Goal: Transaction & Acquisition: Download file/media

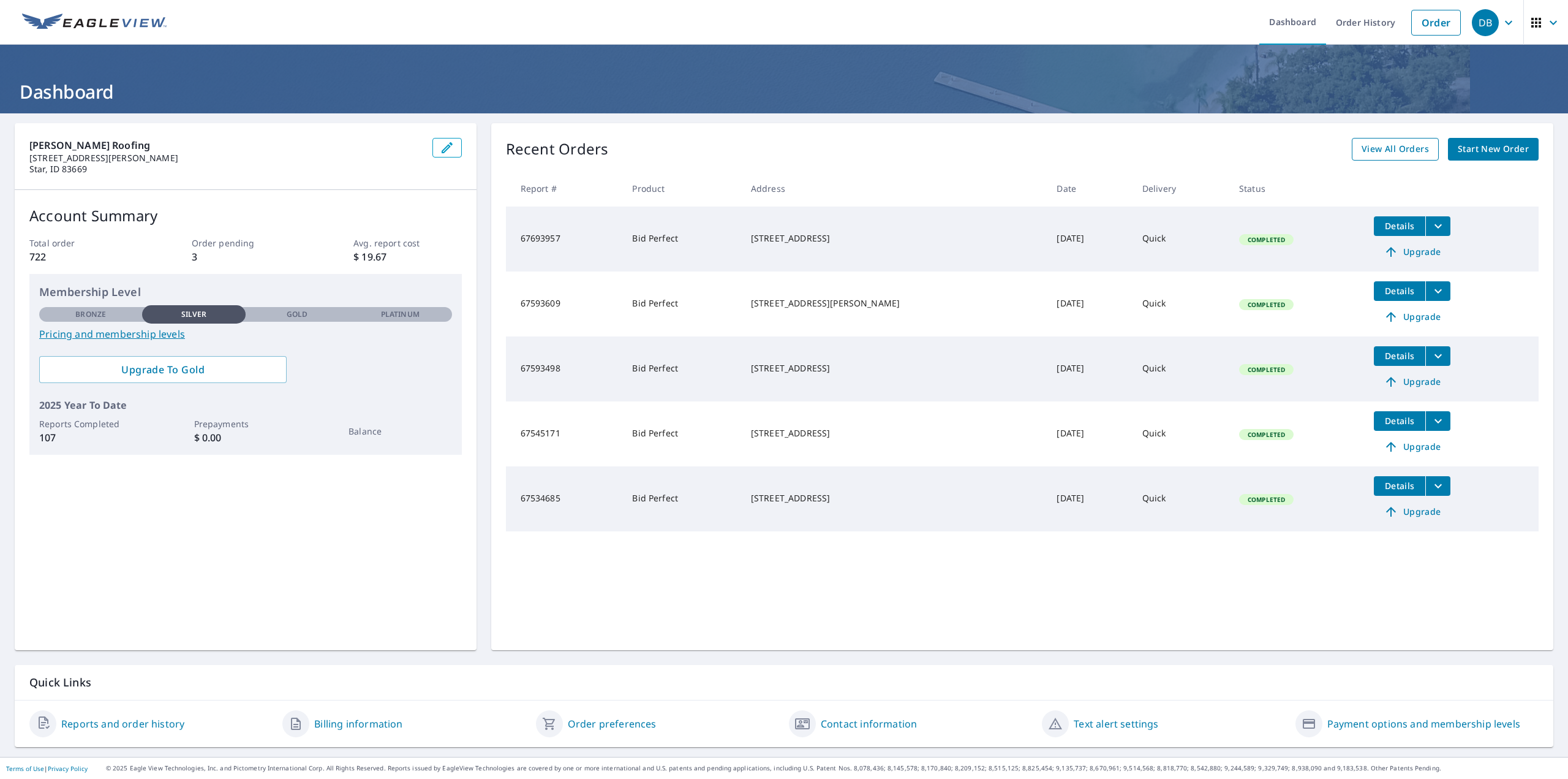
click at [1411, 153] on span "View All Orders" at bounding box center [1394, 149] width 67 height 15
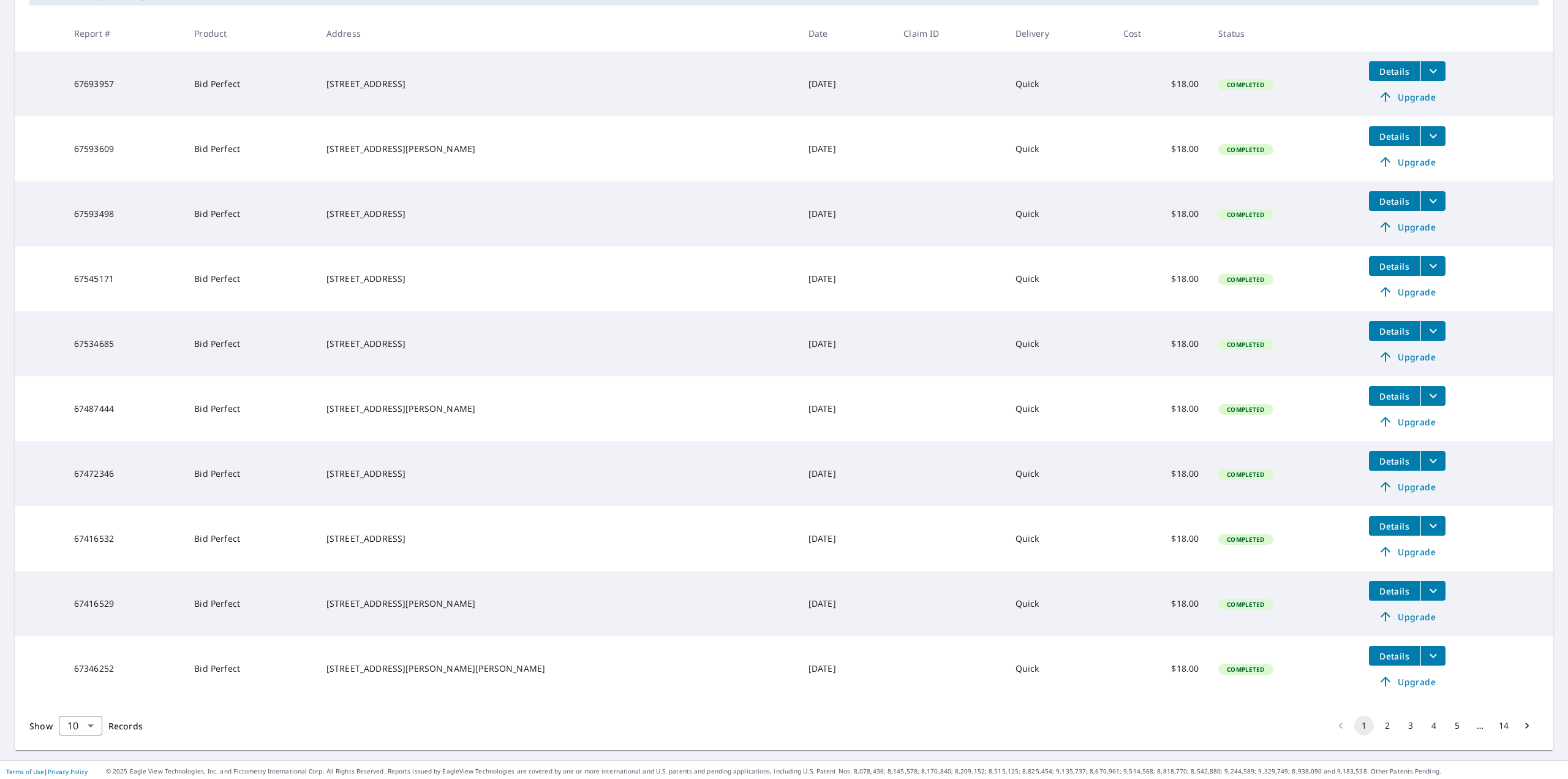
scroll to position [223, 0]
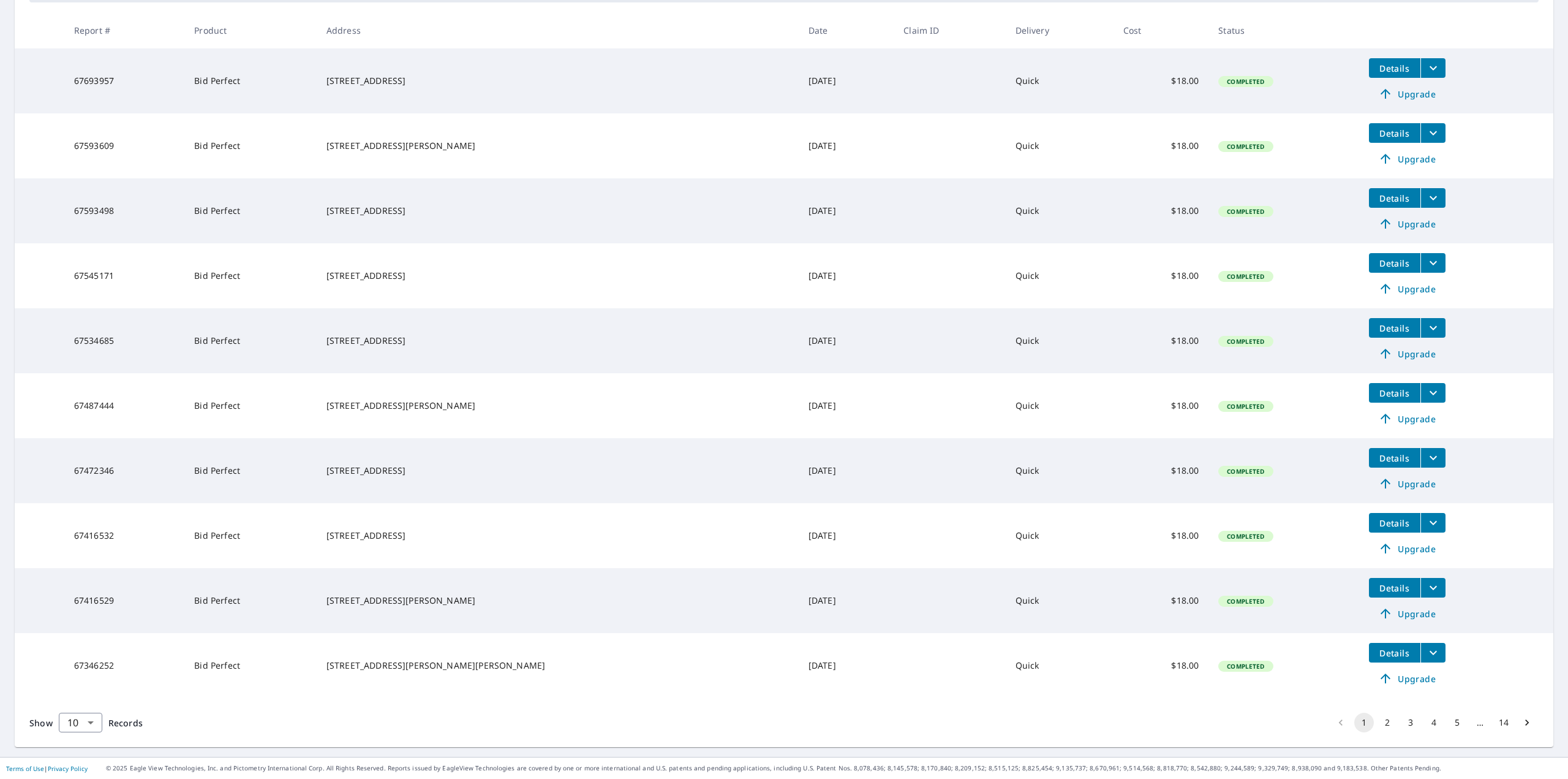
click at [1377, 726] on button "2" at bounding box center [1387, 723] width 20 height 20
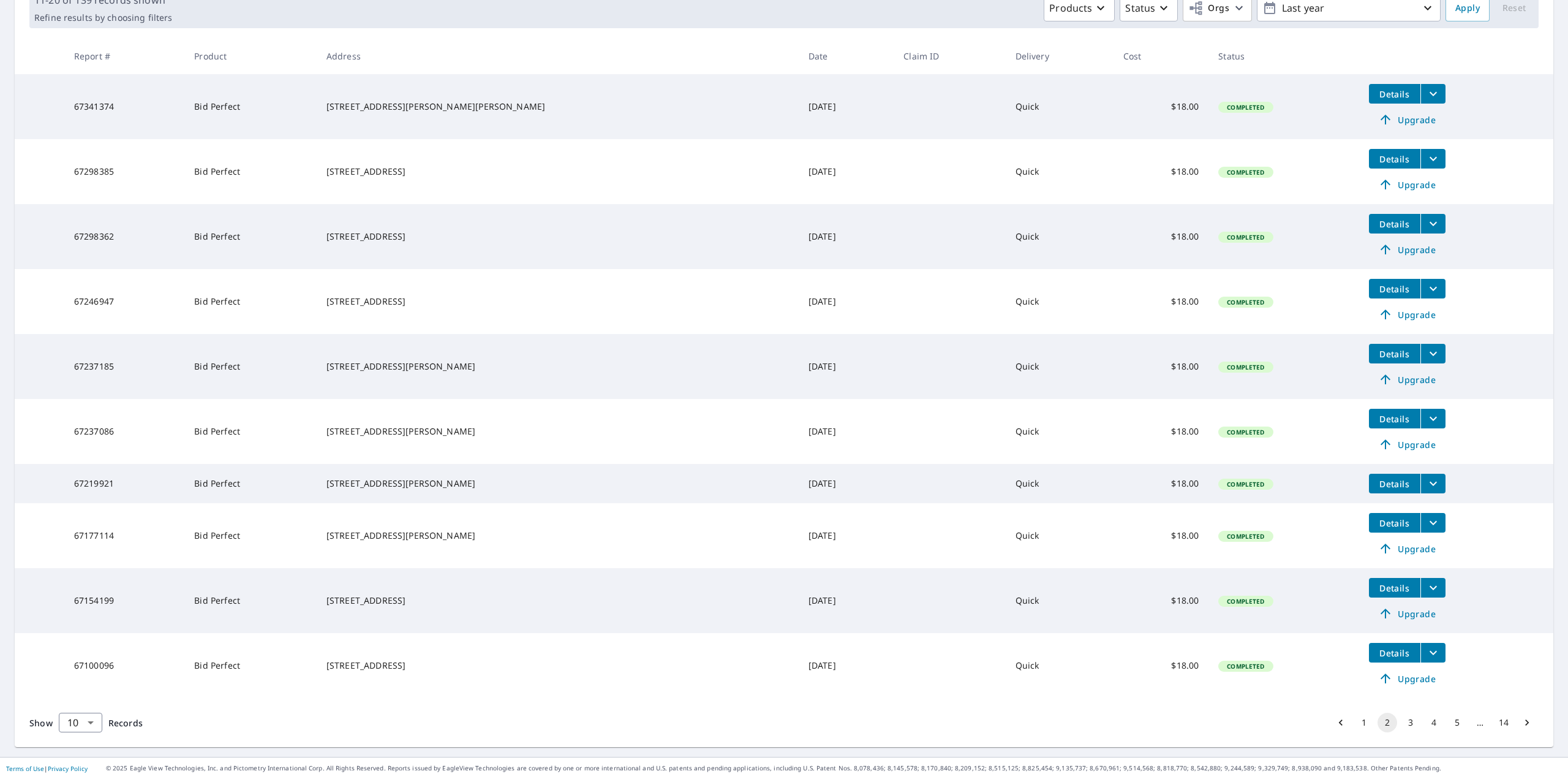
scroll to position [203, 0]
click at [1400, 725] on button "3" at bounding box center [1410, 723] width 20 height 20
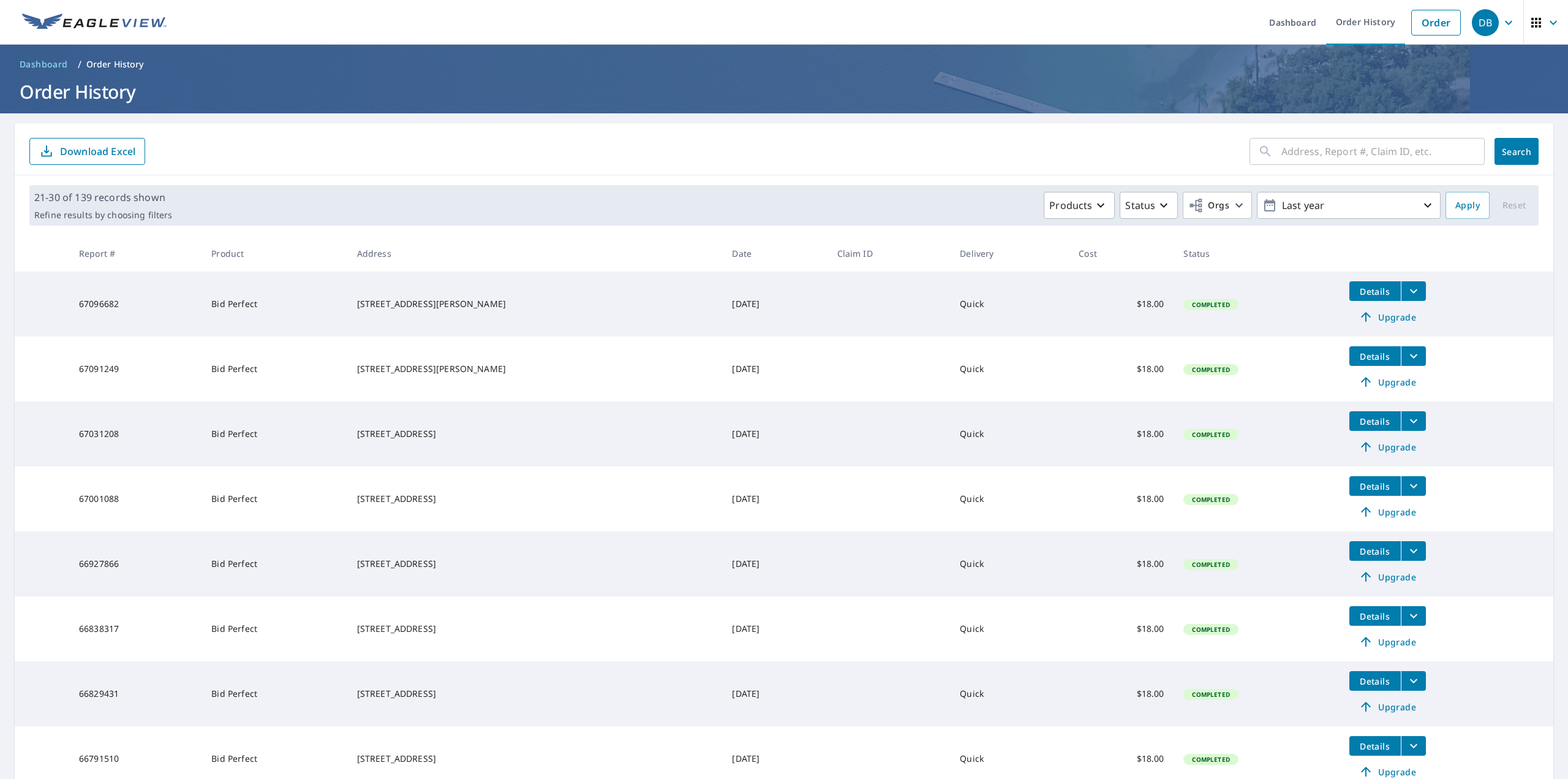
click at [1406, 295] on icon "filesDropdownBtn-67096682" at bounding box center [1413, 290] width 14 height 14
click at [1296, 270] on span "PDF" at bounding box center [1286, 269] width 39 height 14
click at [1406, 360] on icon "filesDropdownBtn-67091249" at bounding box center [1413, 356] width 14 height 14
click at [1280, 338] on icon "button" at bounding box center [1275, 333] width 14 height 14
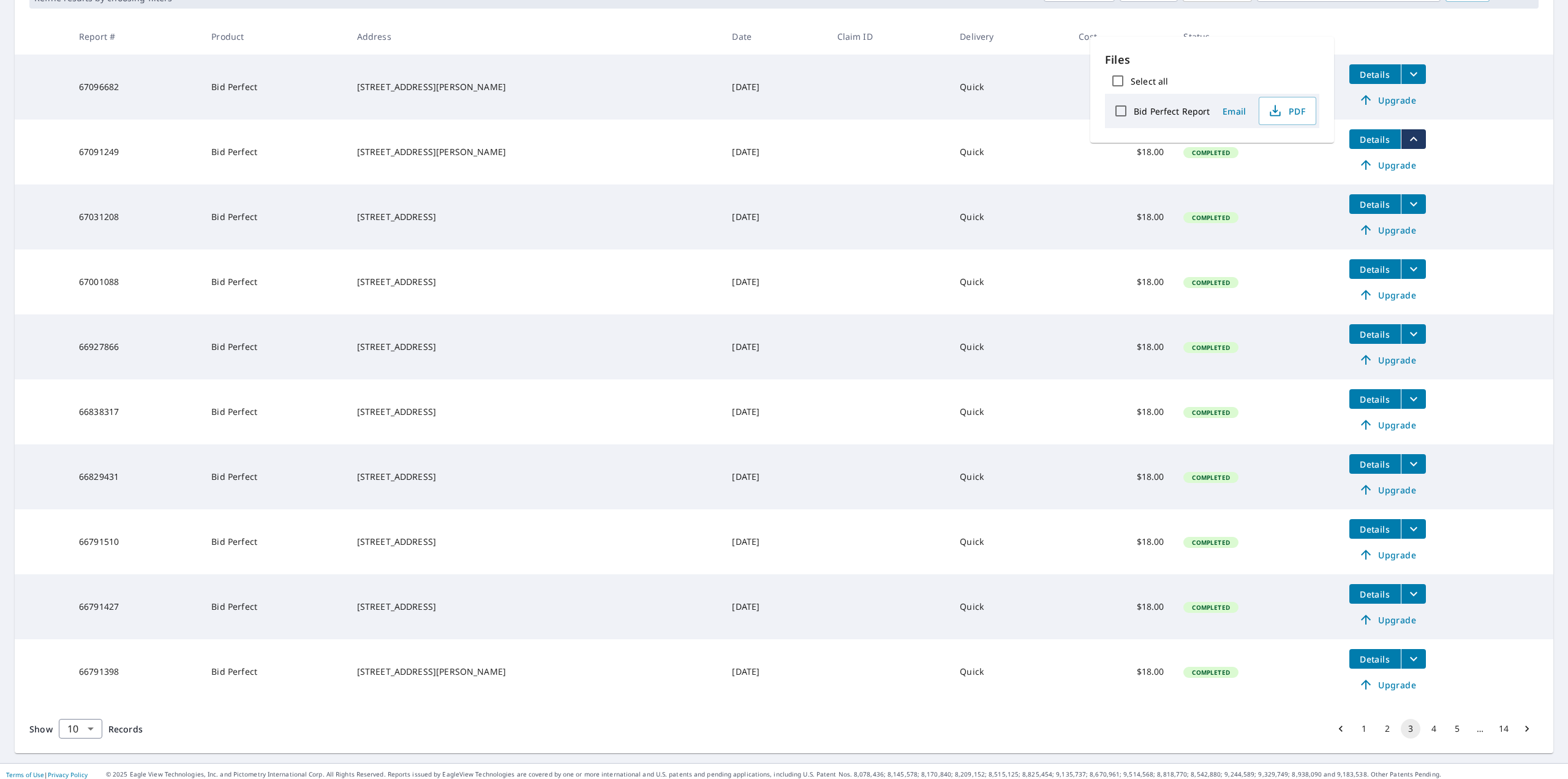
scroll to position [223, 0]
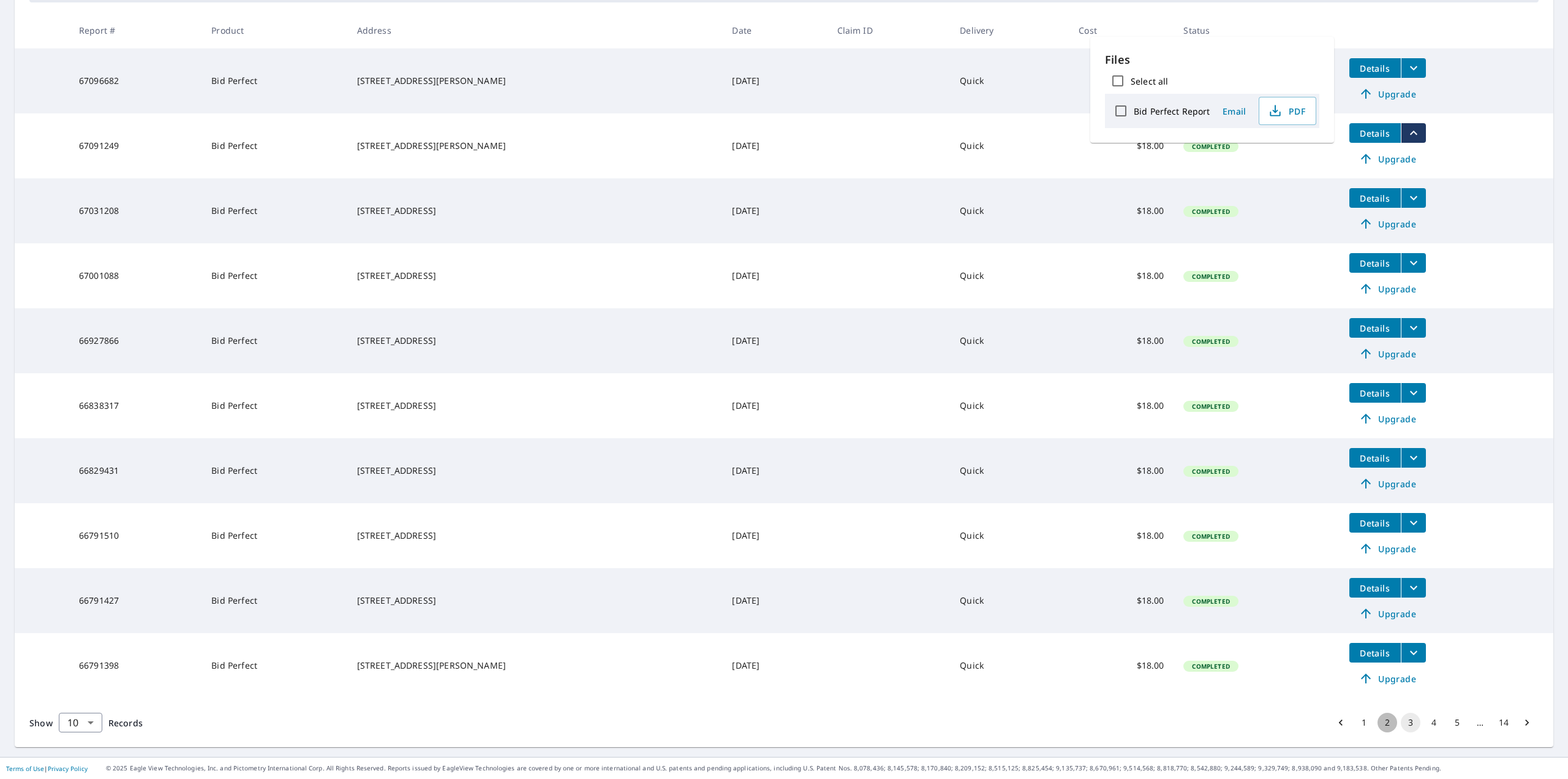
click at [1377, 722] on button "2" at bounding box center [1387, 723] width 20 height 20
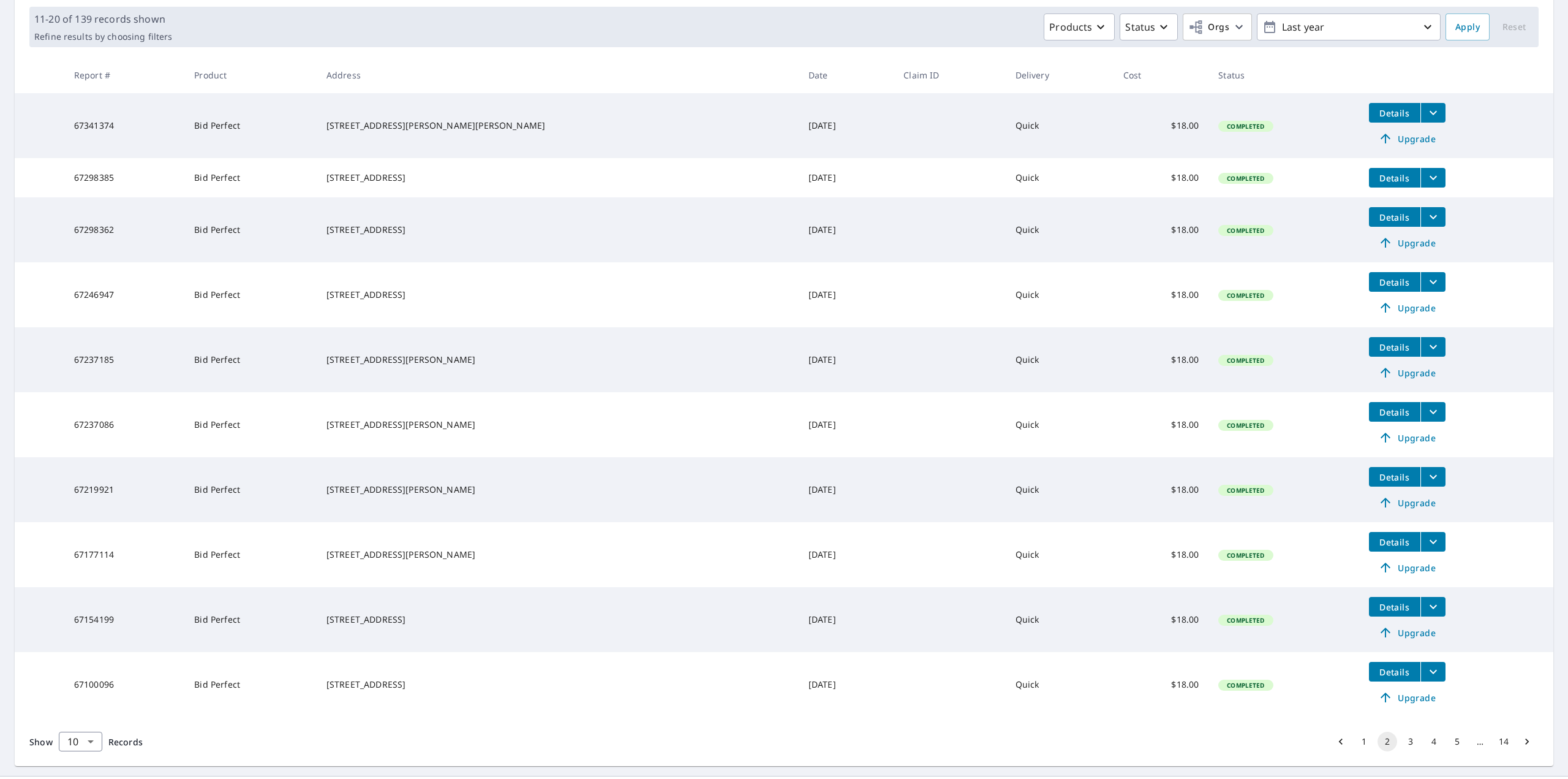
scroll to position [203, 0]
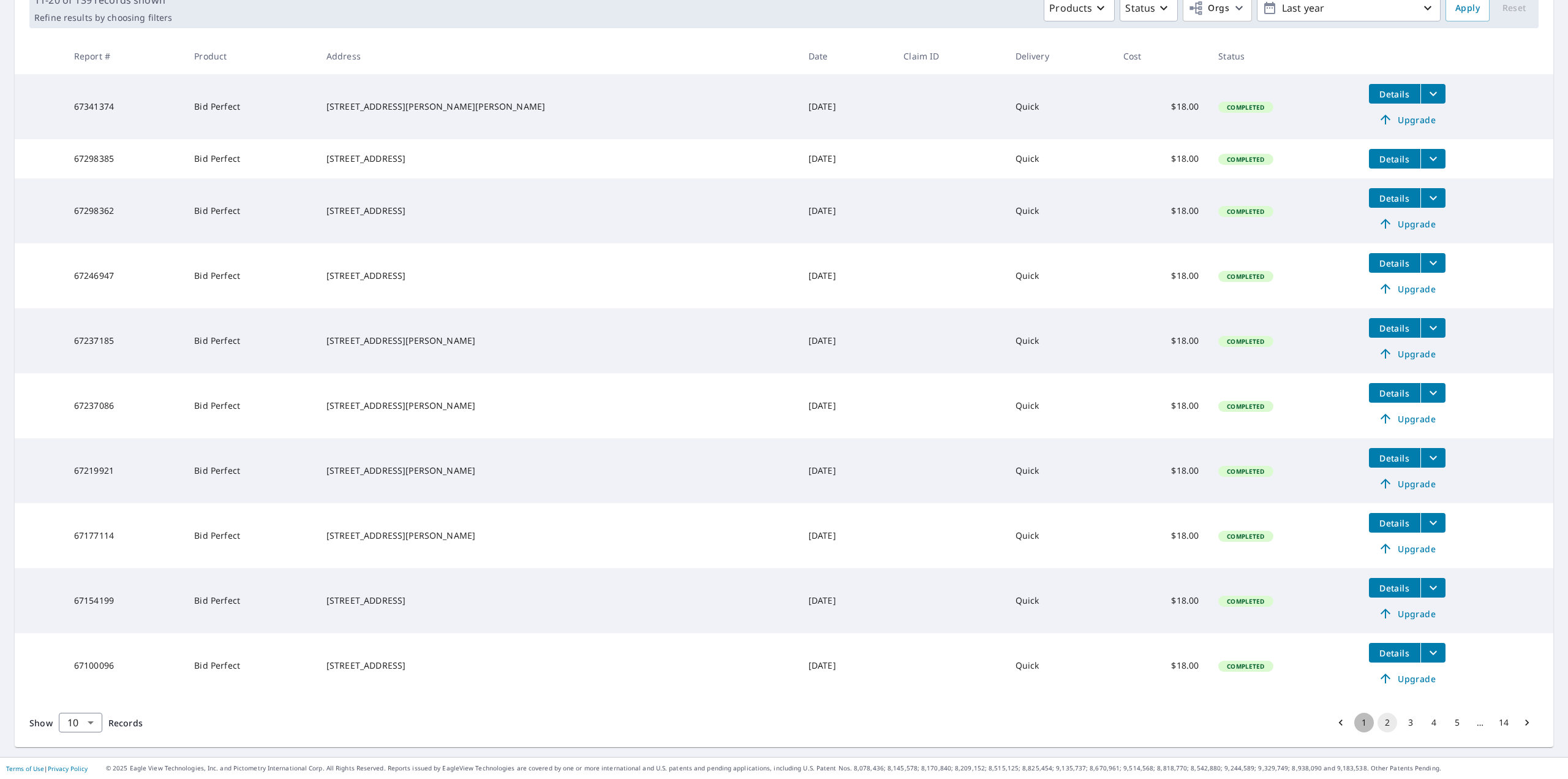
click at [1354, 722] on button "1" at bounding box center [1364, 723] width 20 height 20
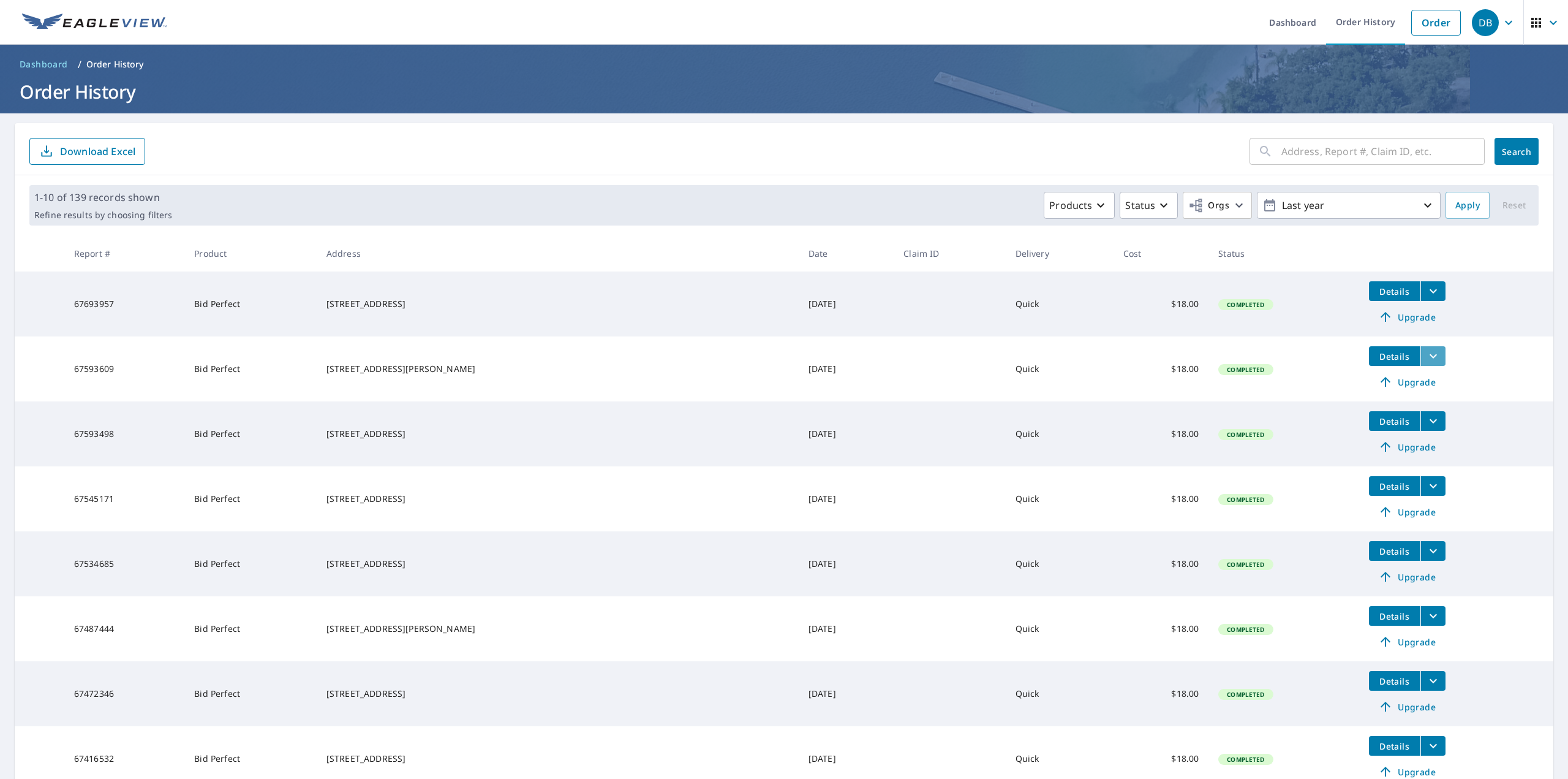
click at [1426, 352] on icon "filesDropdownBtn-67593609" at bounding box center [1433, 356] width 14 height 14
click at [1146, 333] on label "Bid Perfect Report" at bounding box center [1167, 333] width 76 height 12
click at [1129, 333] on input "Bid Perfect Report" at bounding box center [1116, 333] width 26 height 26
checkbox input "true"
